Goal: Navigation & Orientation: Find specific page/section

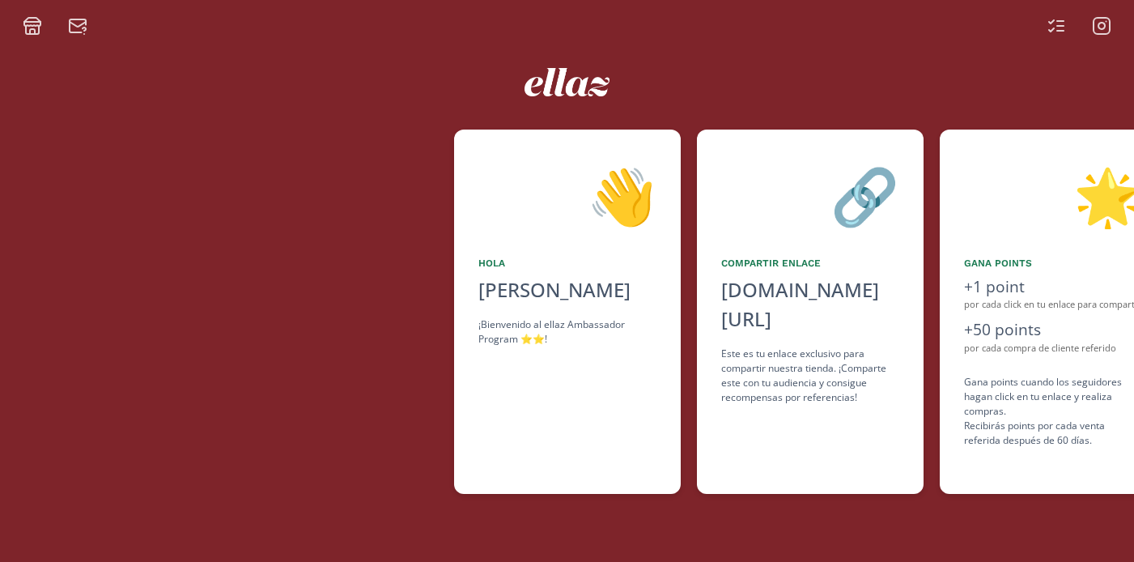
scroll to position [0, 971]
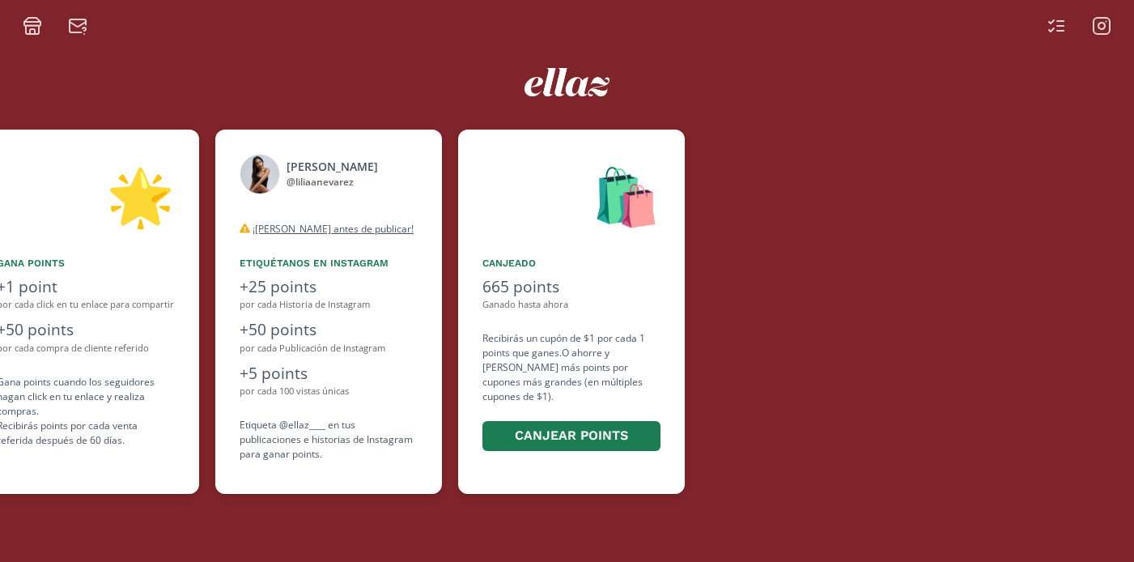
scroll to position [0, 971]
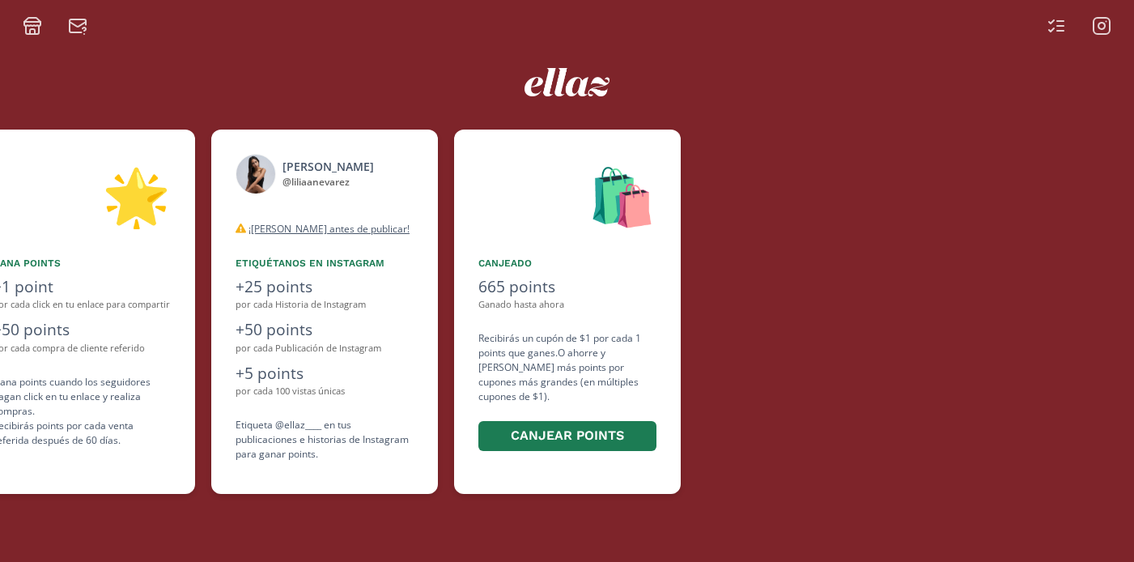
click at [1097, 29] on icon at bounding box center [1101, 25] width 19 height 19
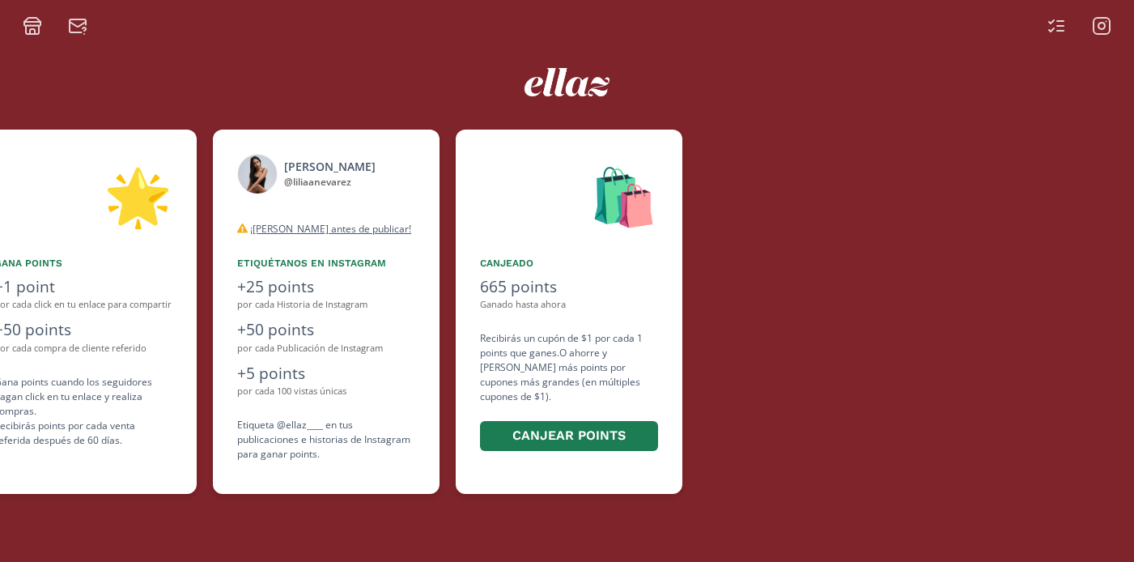
scroll to position [0, 971]
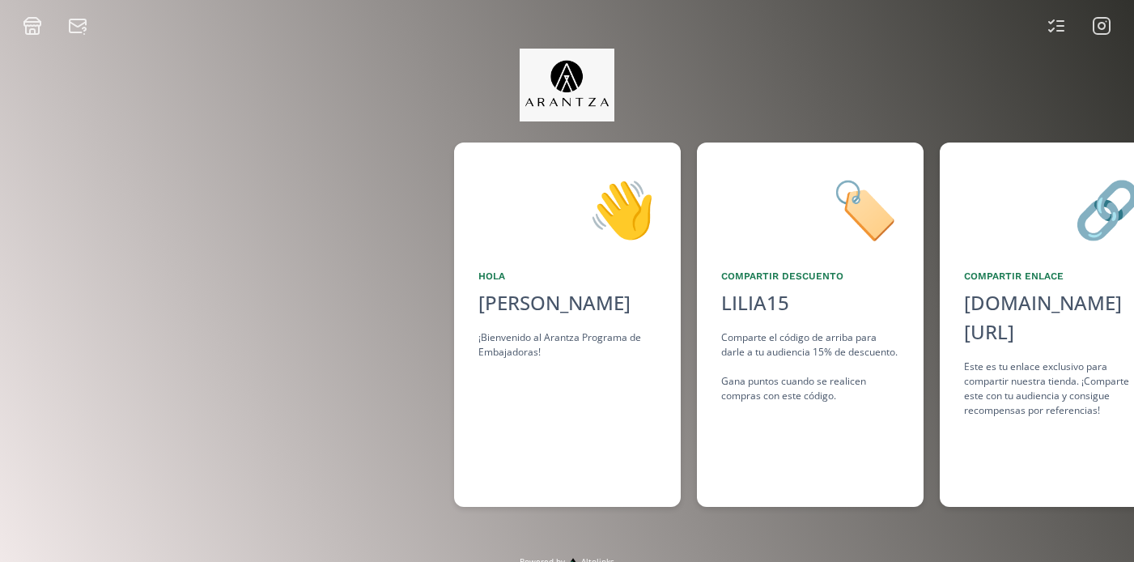
scroll to position [0, 1214]
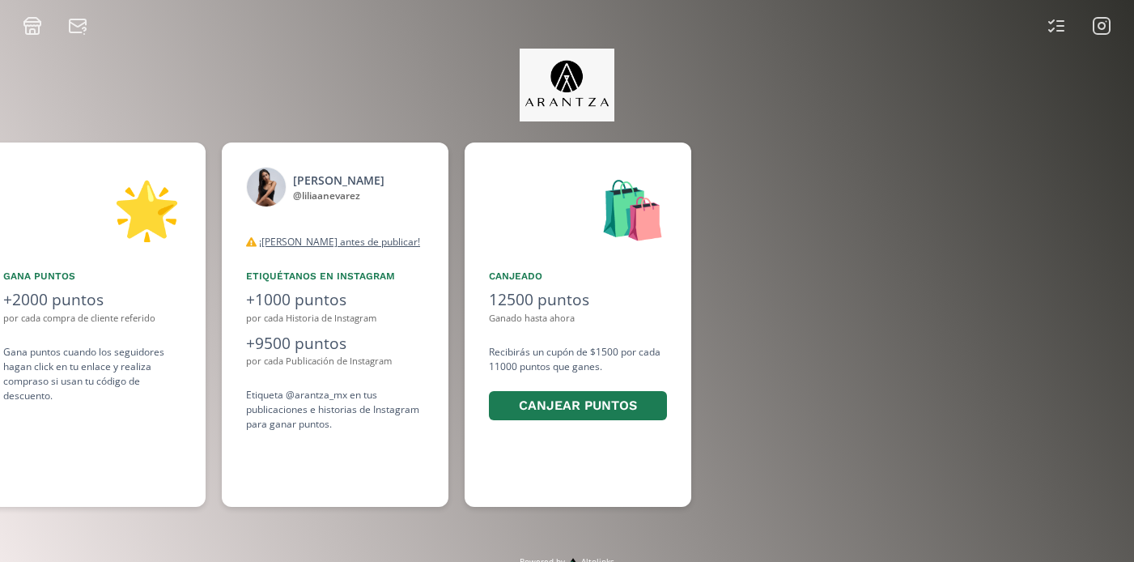
scroll to position [0, 1214]
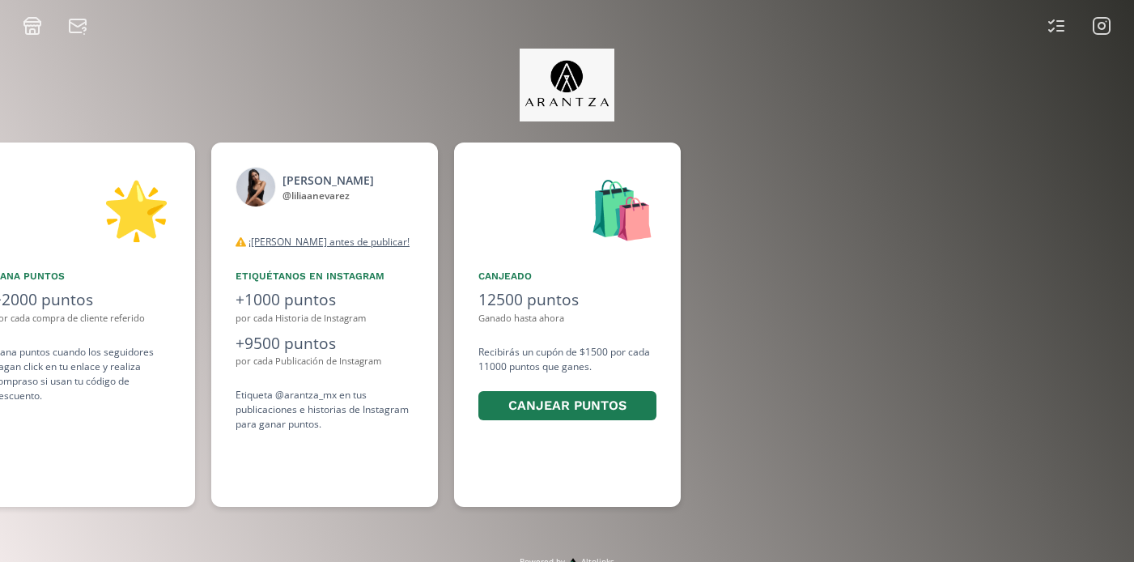
click at [1095, 25] on icon at bounding box center [1101, 25] width 19 height 19
